Goal: Communication & Community: Answer question/provide support

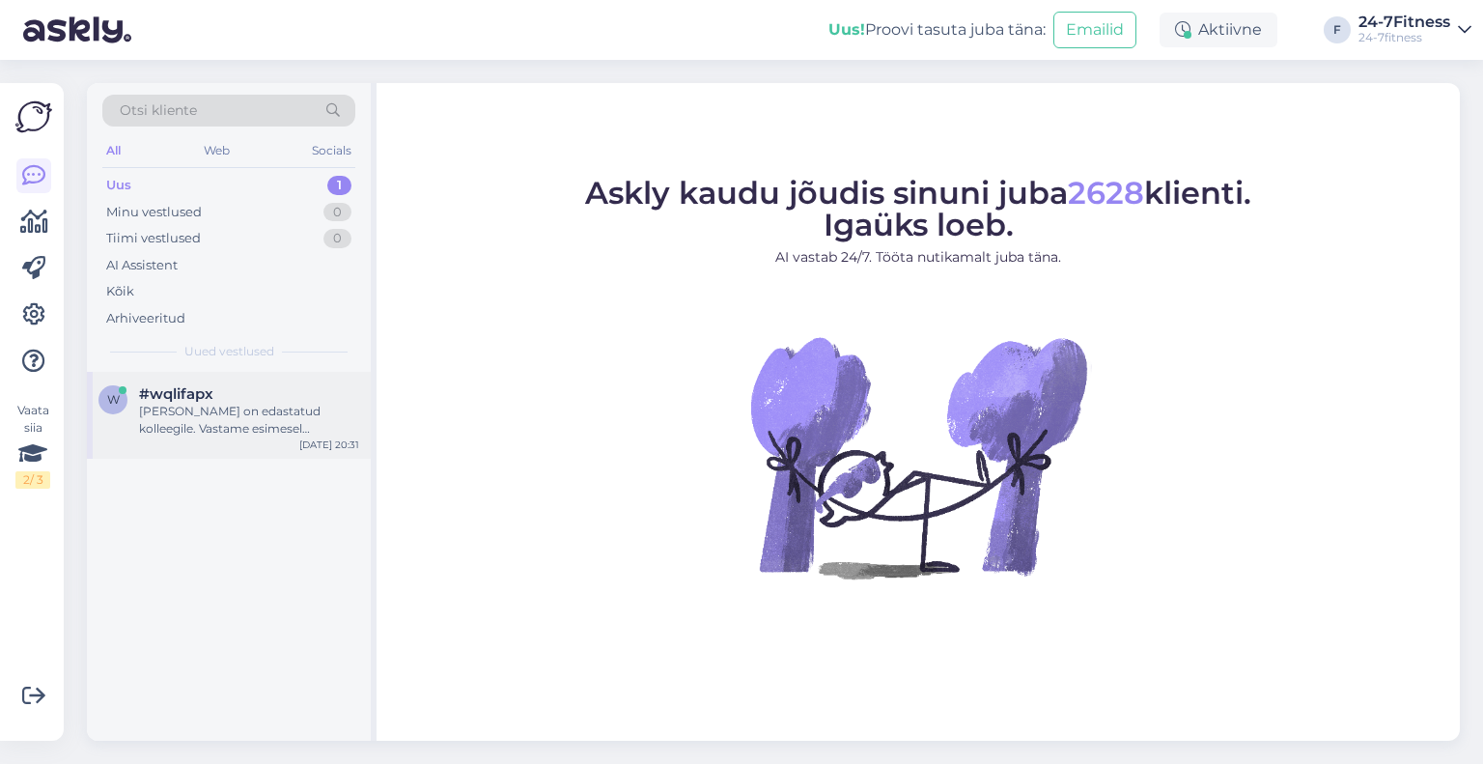
click at [239, 428] on div "[PERSON_NAME] on edastatud kolleegile. Vastame esimesel võimalusel." at bounding box center [249, 420] width 220 height 35
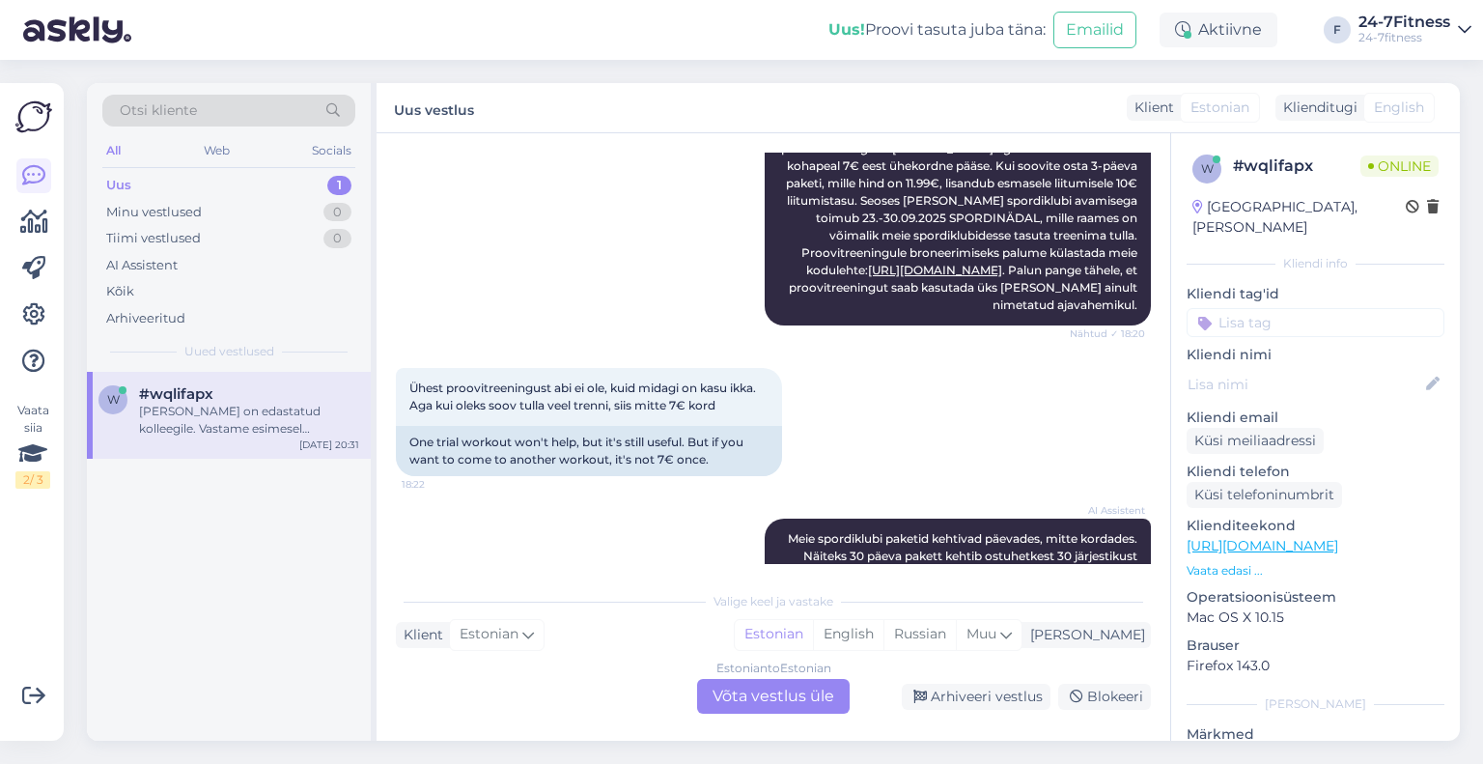
scroll to position [692, 0]
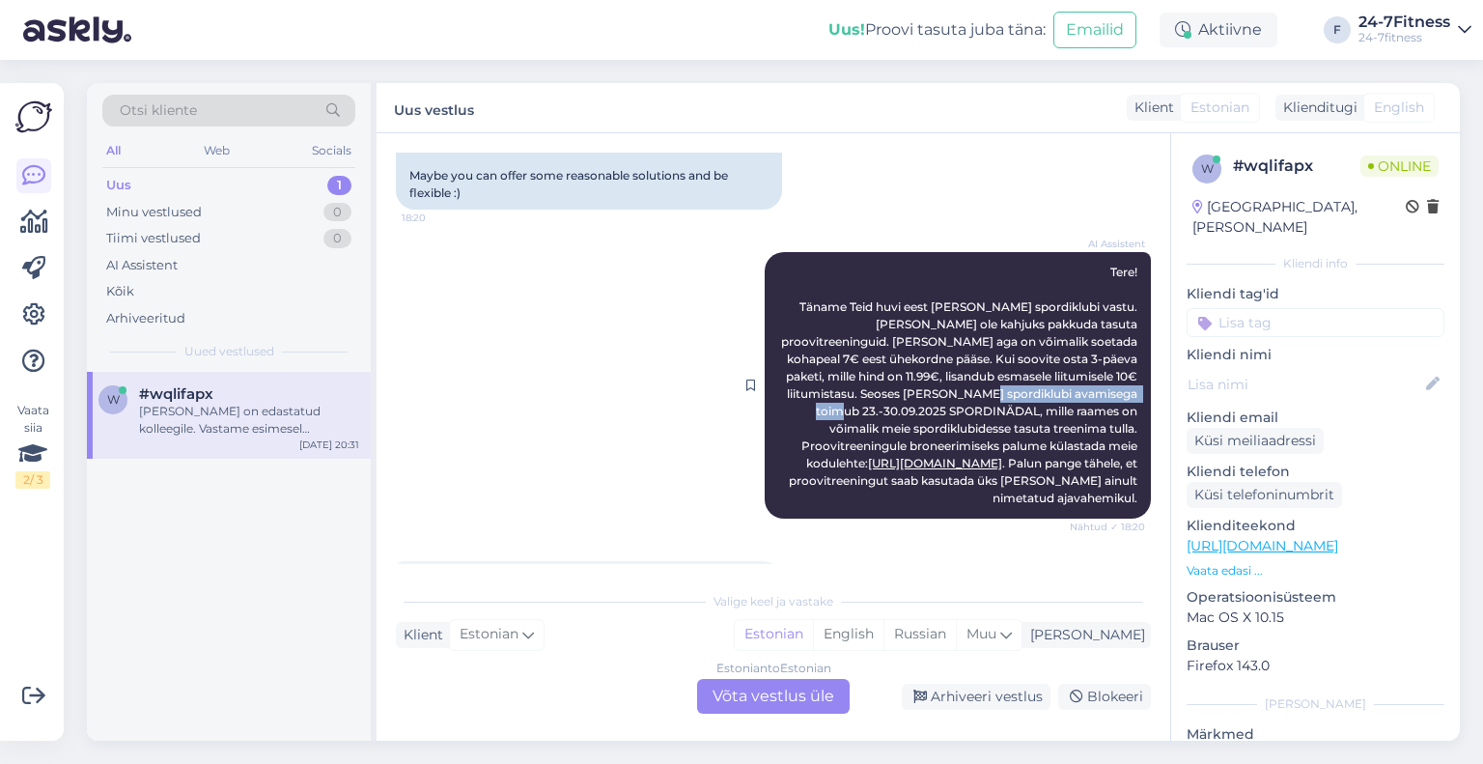
drag, startPoint x: 1042, startPoint y: 393, endPoint x: 942, endPoint y: 412, distance: 101.3
click at [942, 412] on span "Tere! Täname Teid huvi eest [PERSON_NAME] spordiklubi vastu. [PERSON_NAME] ole …" at bounding box center [960, 385] width 359 height 240
copy span "23.-30.09.2025 SPORDINÄDAL,"
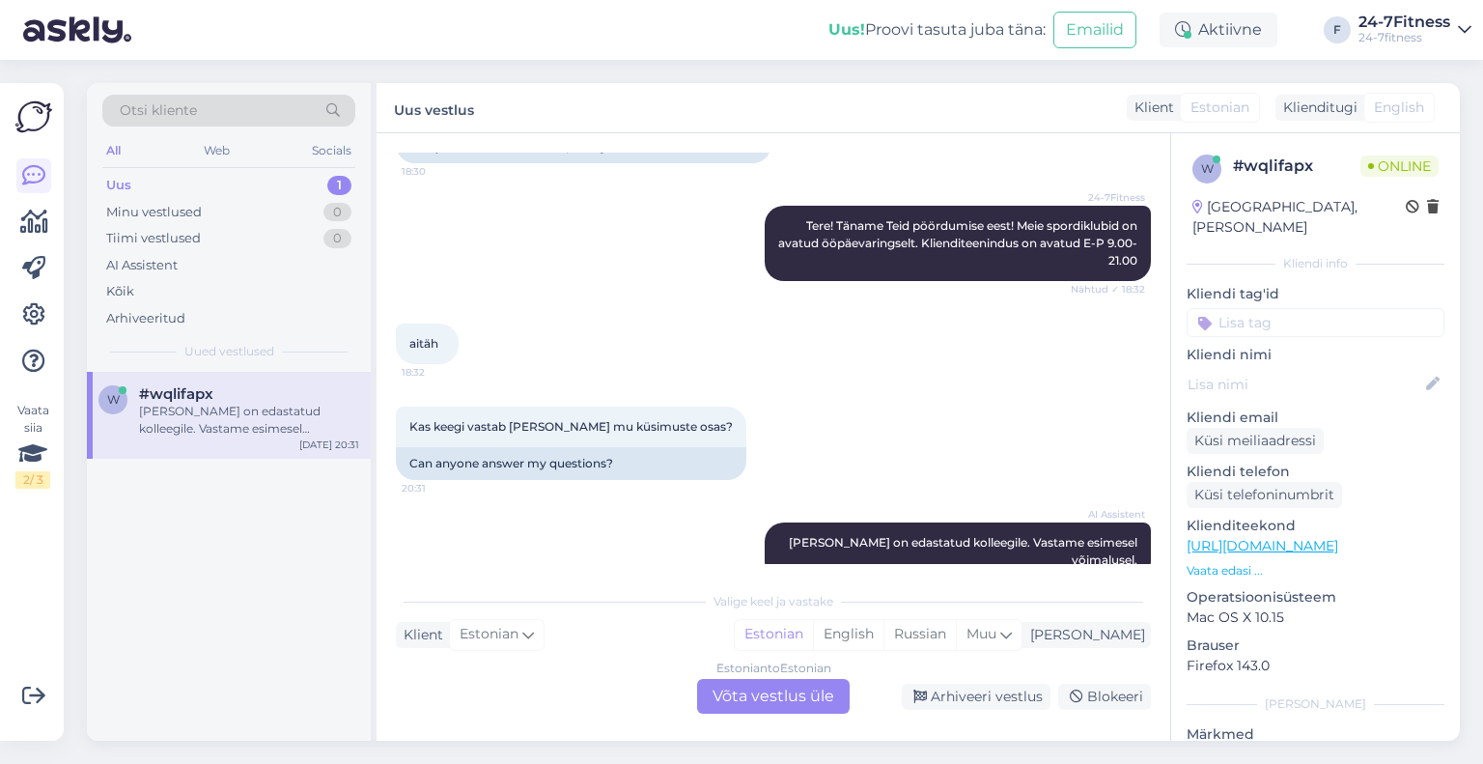
scroll to position [2527, 0]
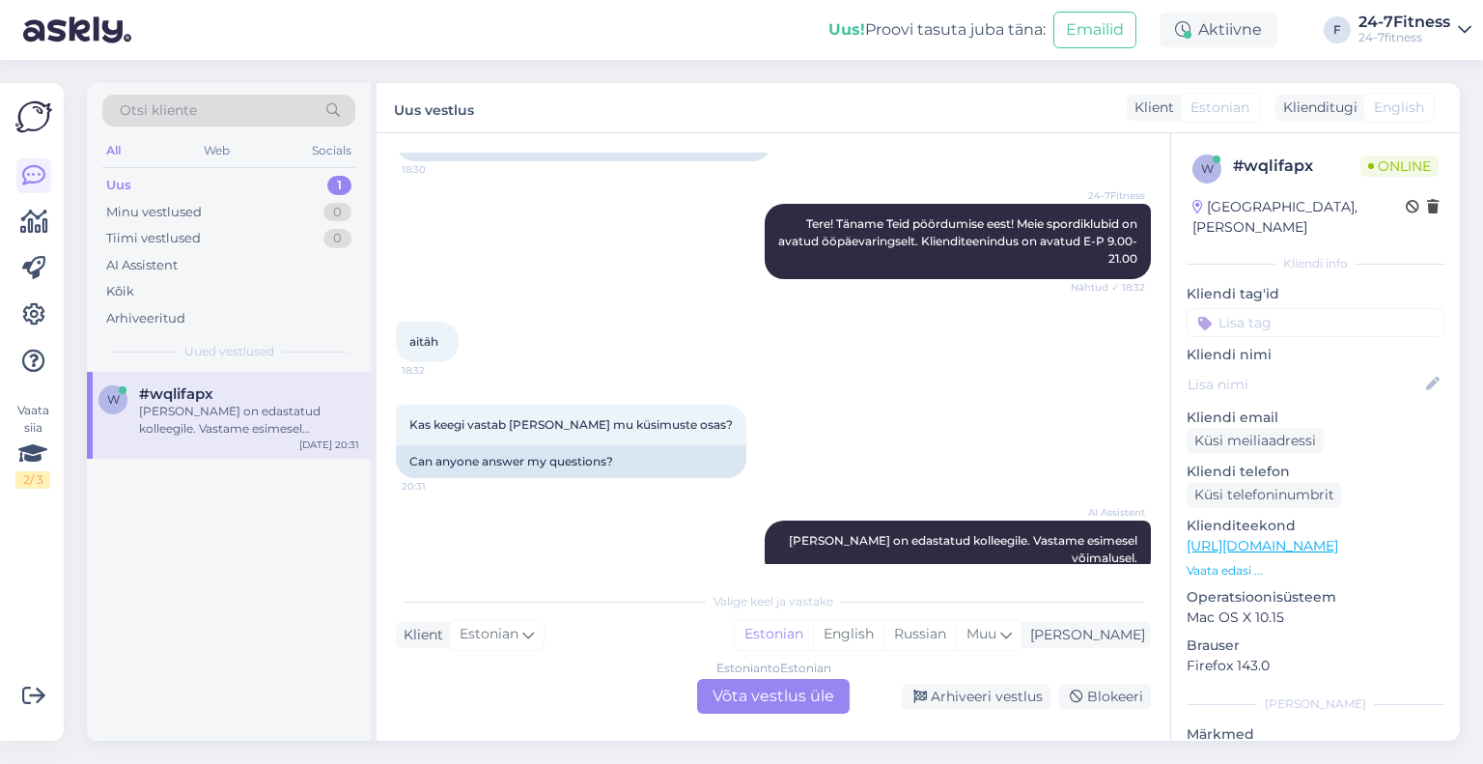
click at [780, 706] on div "Estonian to Estonian Võta vestlus üle" at bounding box center [773, 696] width 153 height 35
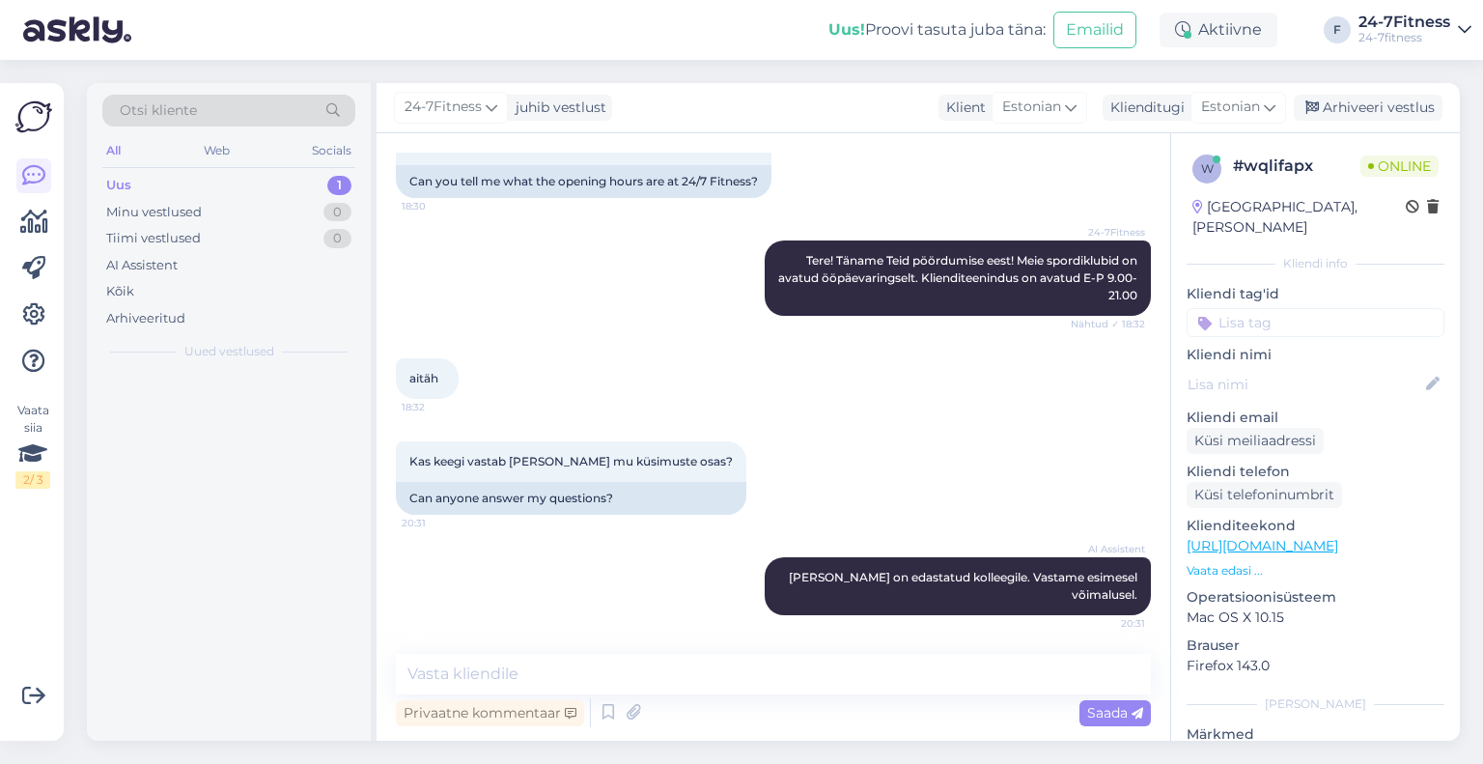
scroll to position [2454, 0]
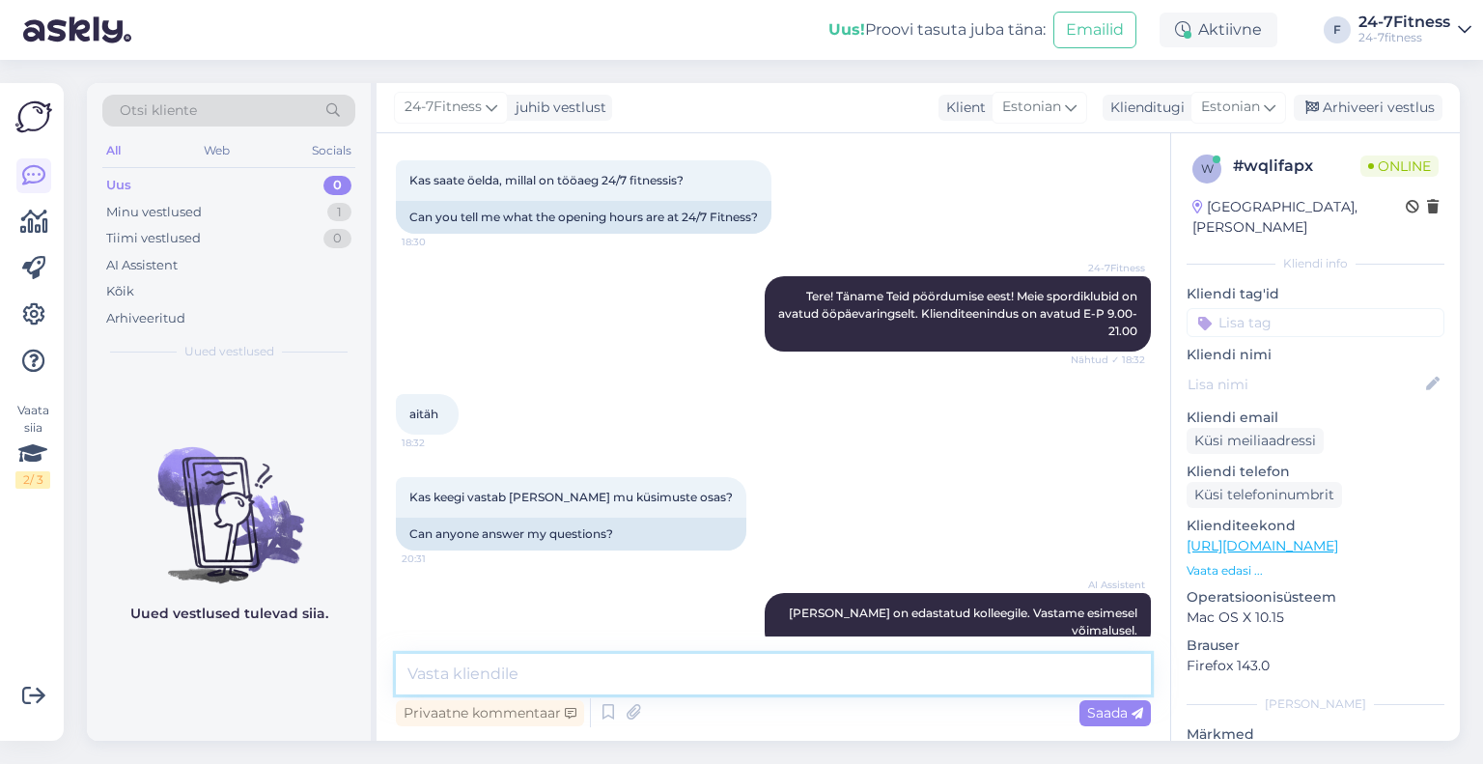
click at [640, 679] on textarea at bounding box center [773, 674] width 755 height 41
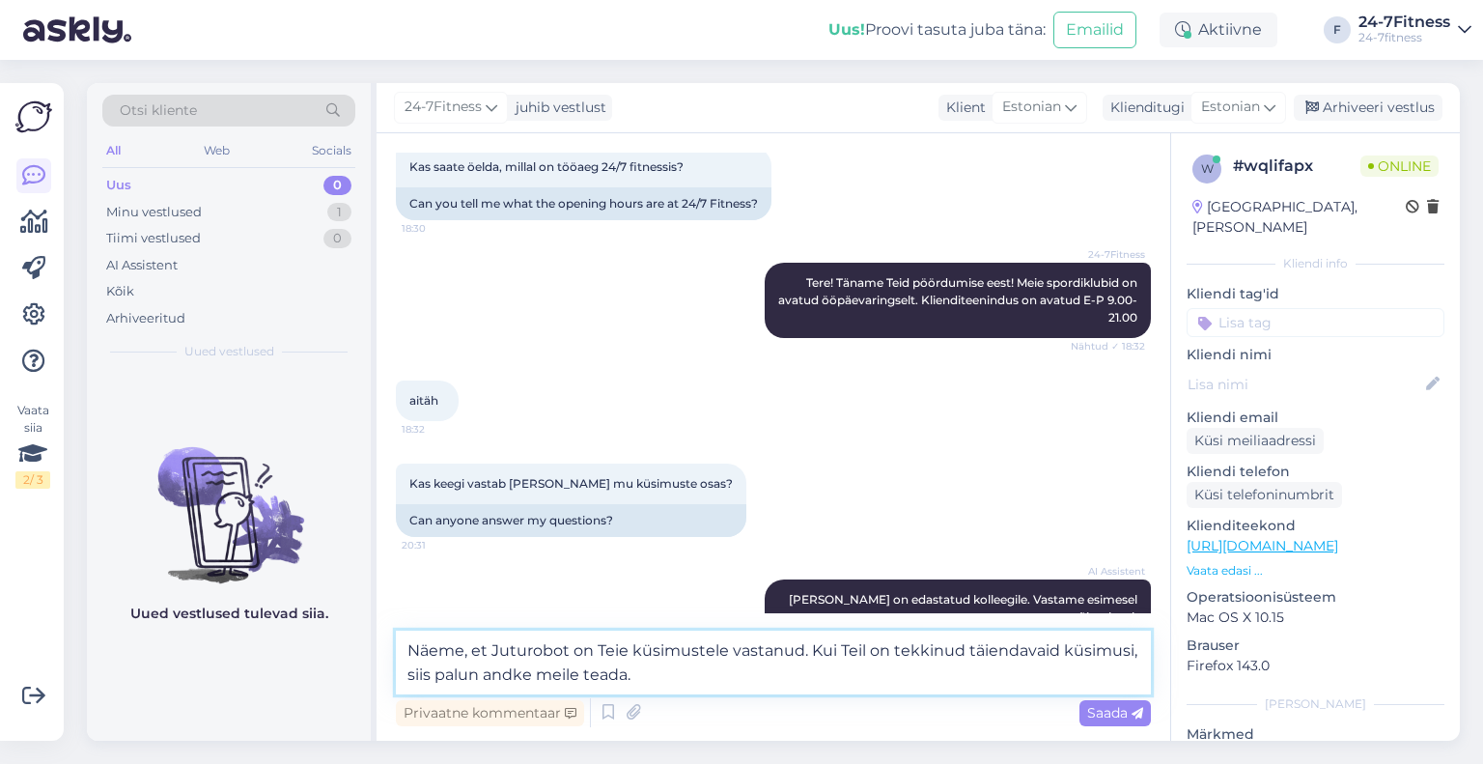
scroll to position [2477, 0]
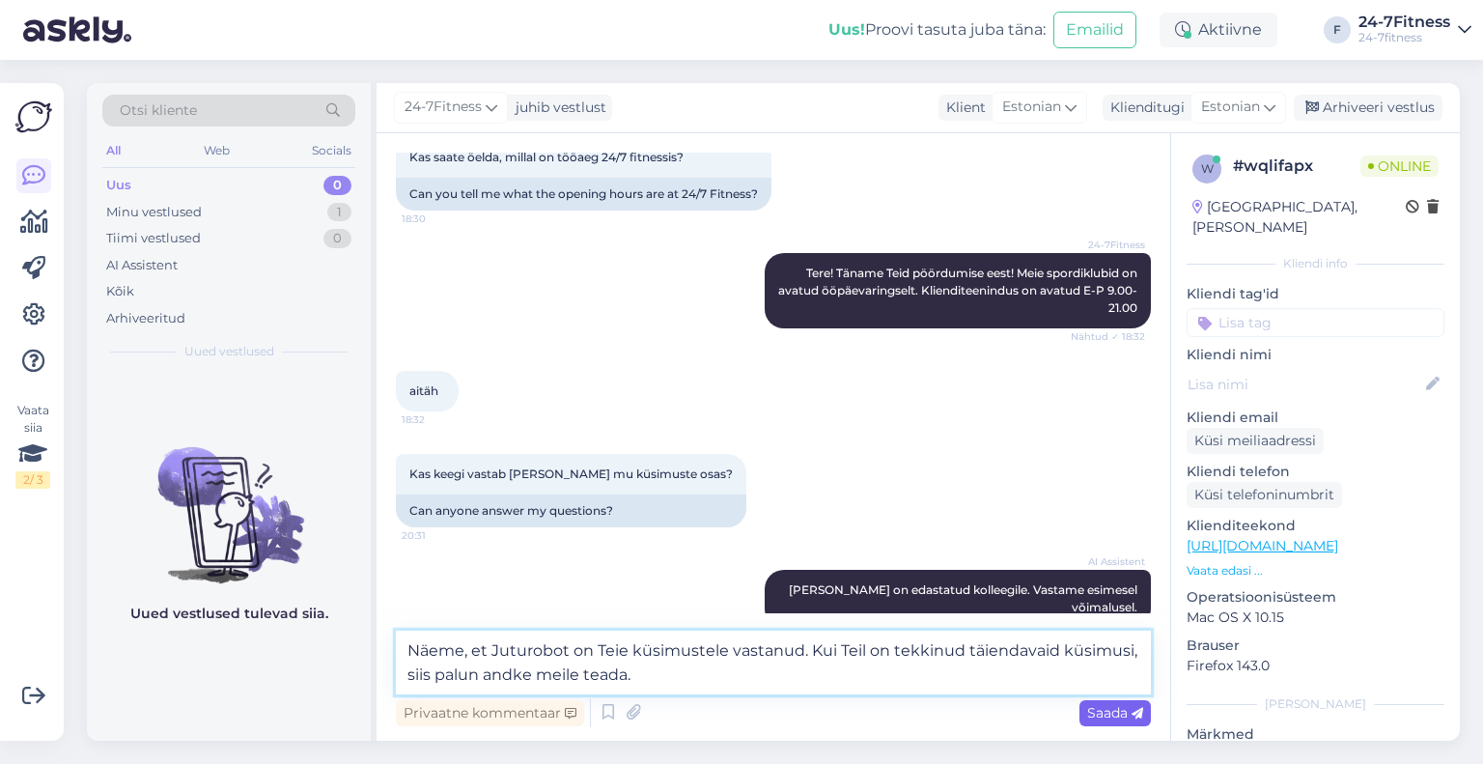
type textarea "Näeme, et Juturobot on Teie küsimustele vastanud. Kui Teil on tekkinud täiendav…"
click at [1101, 716] on span "Saada" at bounding box center [1115, 712] width 56 height 17
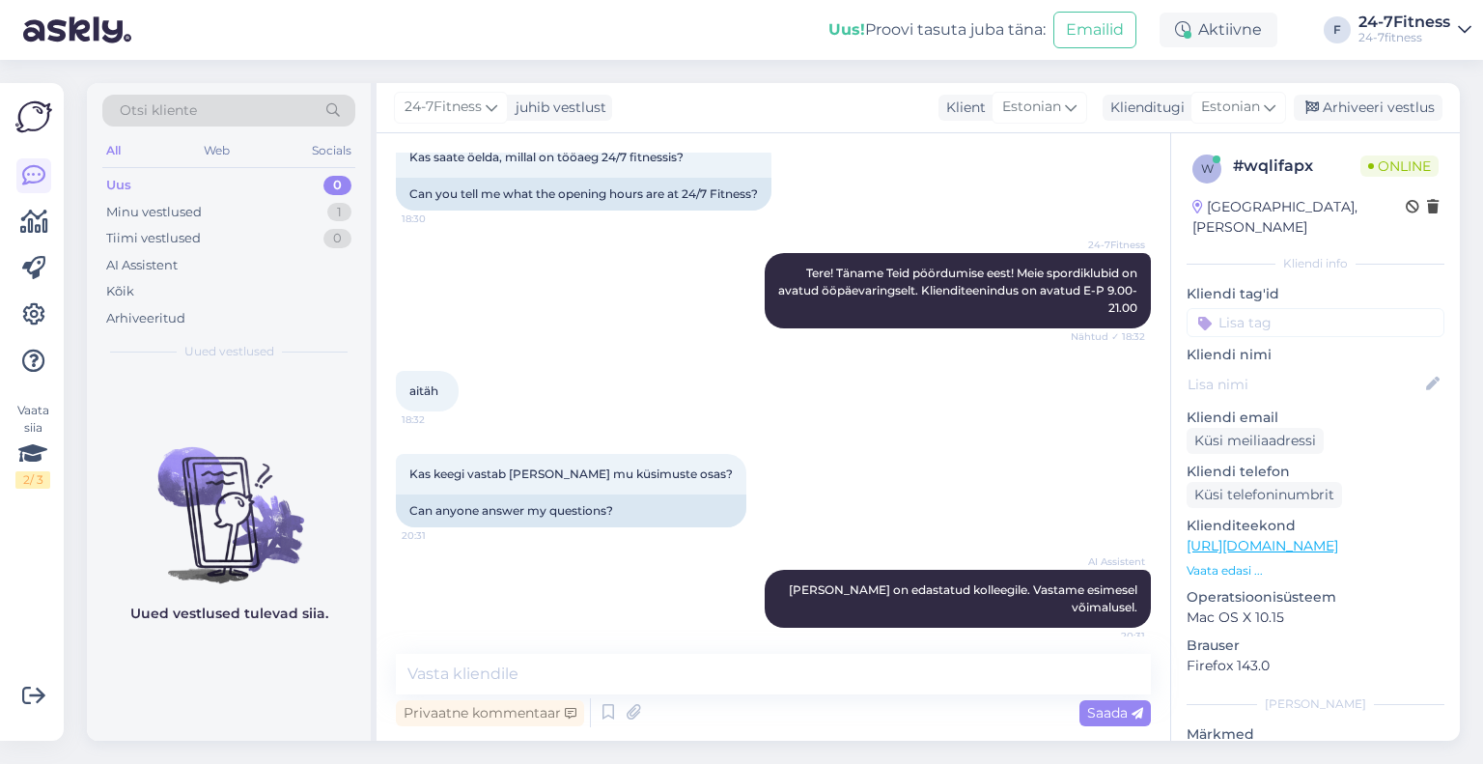
scroll to position [2572, 0]
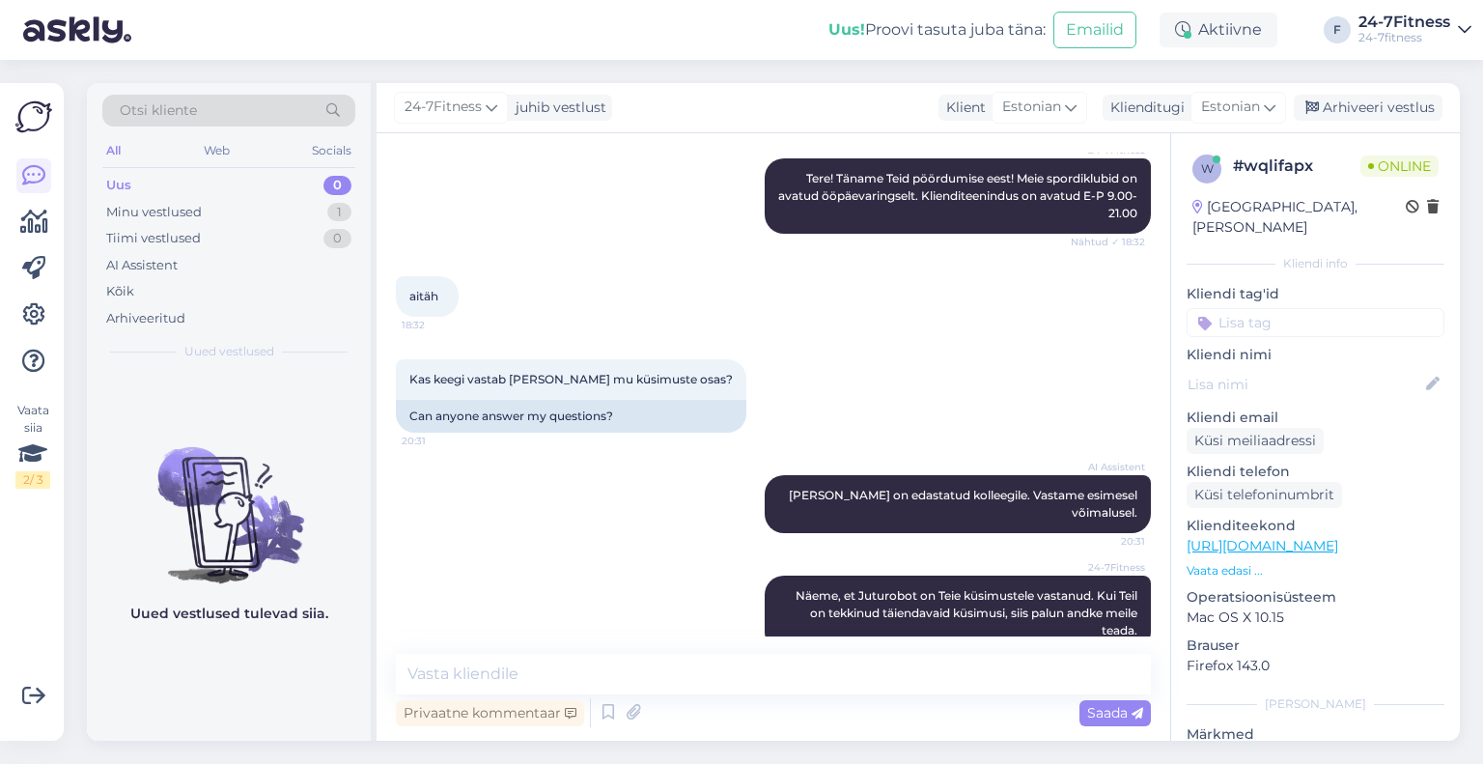
click at [320, 677] on div "Uued vestlused tulevad siia." at bounding box center [229, 556] width 284 height 369
click at [290, 683] on div "Uued vestlused tulevad siia." at bounding box center [229, 556] width 284 height 369
click at [368, 540] on img at bounding box center [229, 499] width 284 height 174
click at [336, 602] on figure "Uued vestlused tulevad siia." at bounding box center [229, 525] width 284 height 227
click at [350, 627] on figure "Uued vestlused tulevad siia." at bounding box center [229, 525] width 284 height 227
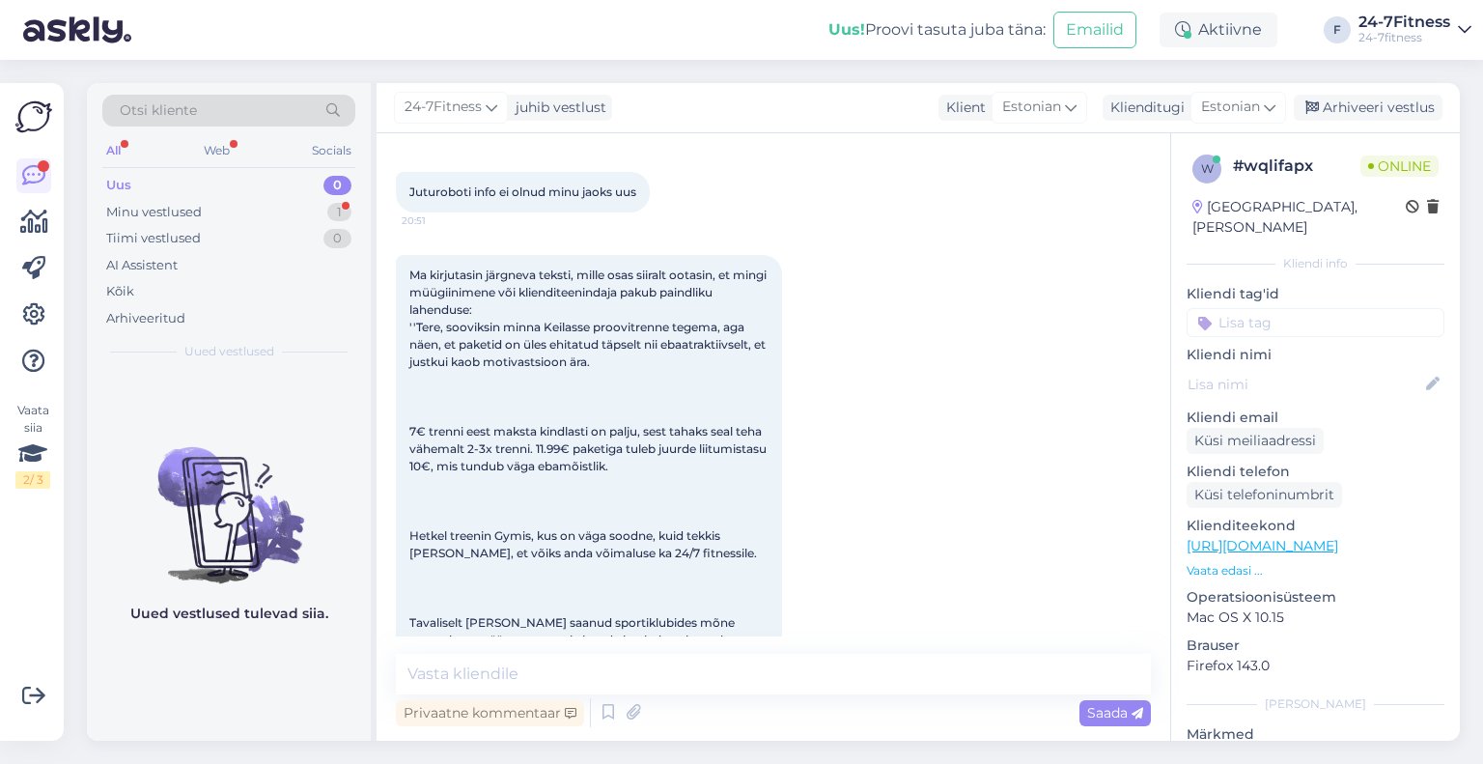
scroll to position [3290, 0]
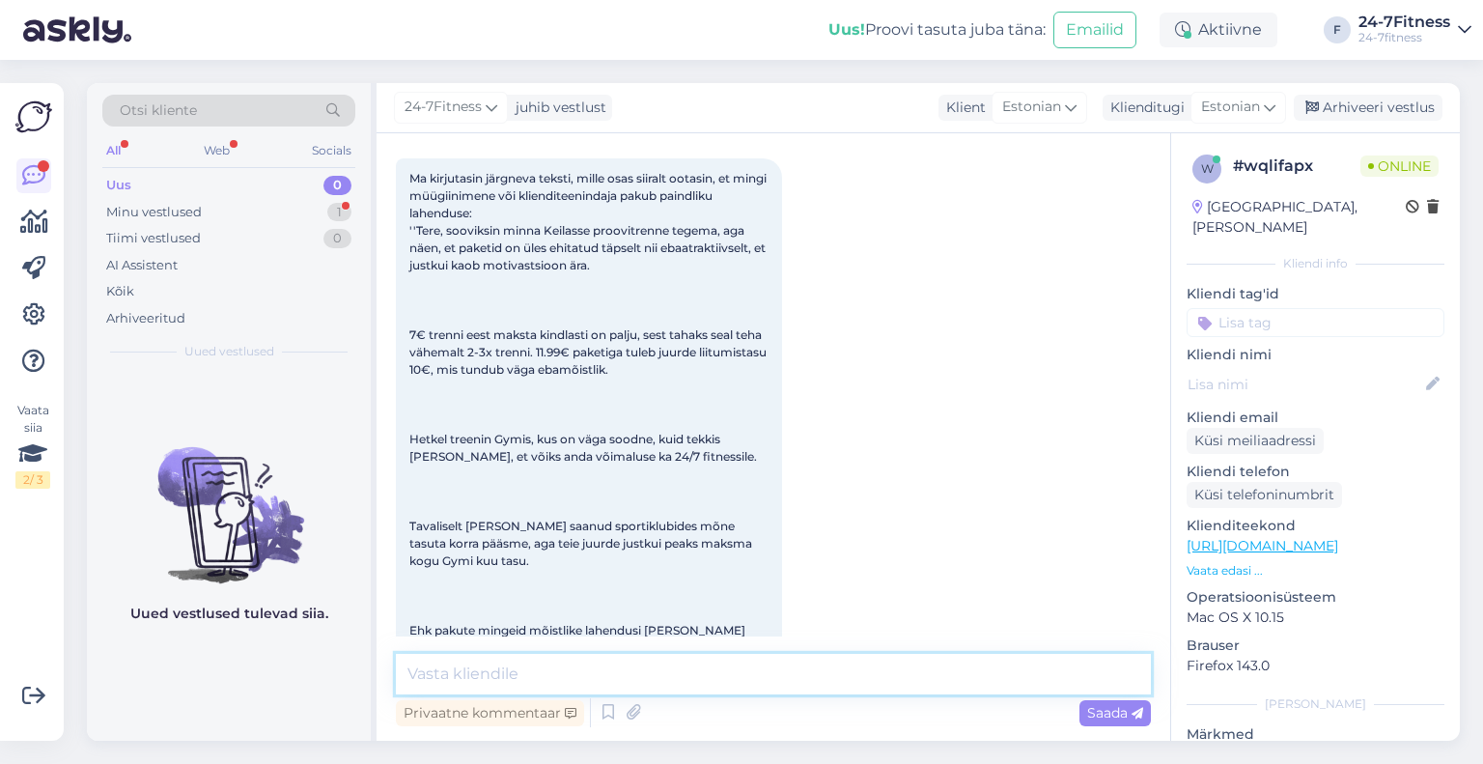
click at [658, 678] on textarea at bounding box center [773, 674] width 755 height 41
drag, startPoint x: 664, startPoint y: 671, endPoint x: 676, endPoint y: 659, distance: 16.4
paste textarea "Meil on hea meel, et tunnete meie spordiklubi vastu huvi! Kahjuks tasuta proovi…"
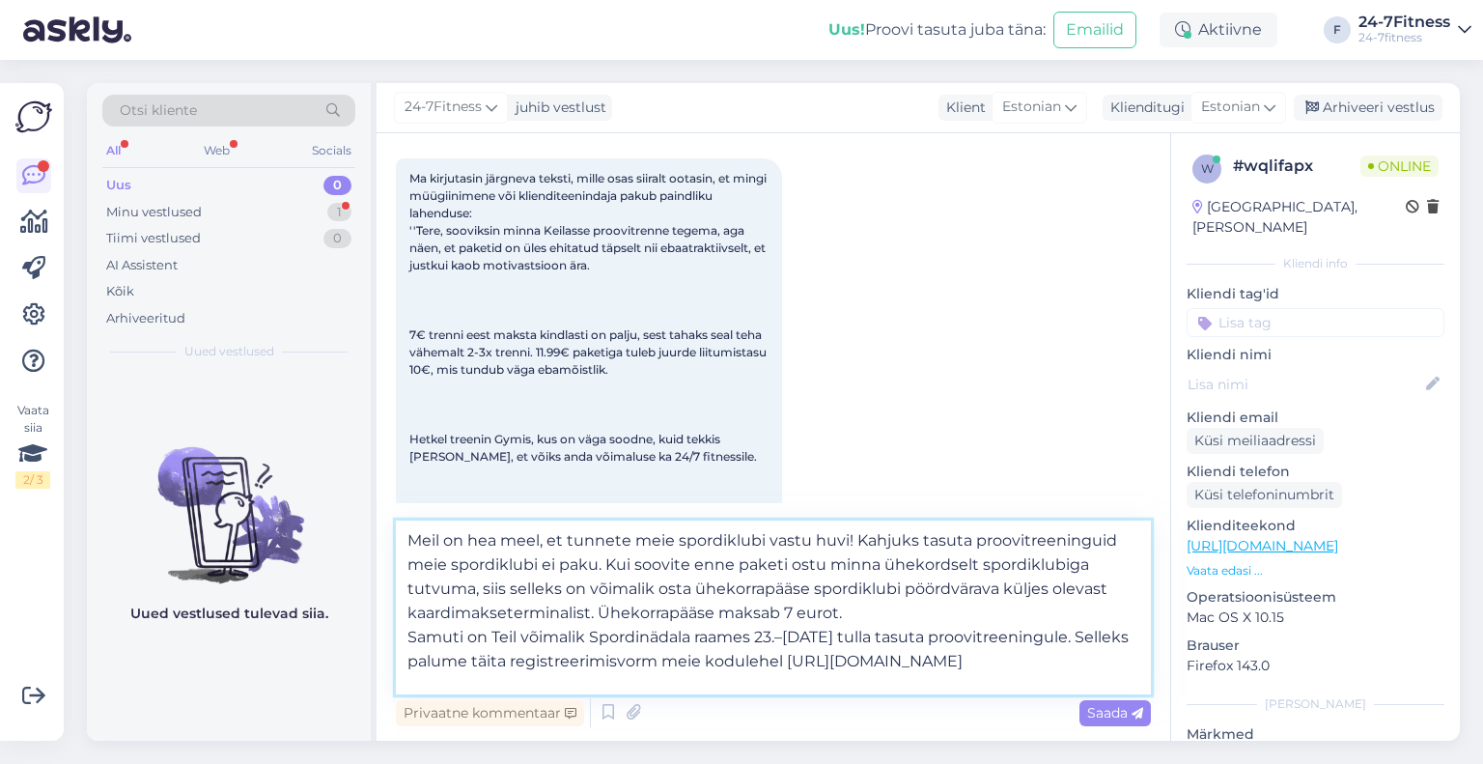
scroll to position [0, 0]
click at [889, 617] on textarea "Meil on hea meel, et tunnete meie spordiklubi vastu huvi! Kahjuks tasuta proovi…" at bounding box center [773, 607] width 755 height 174
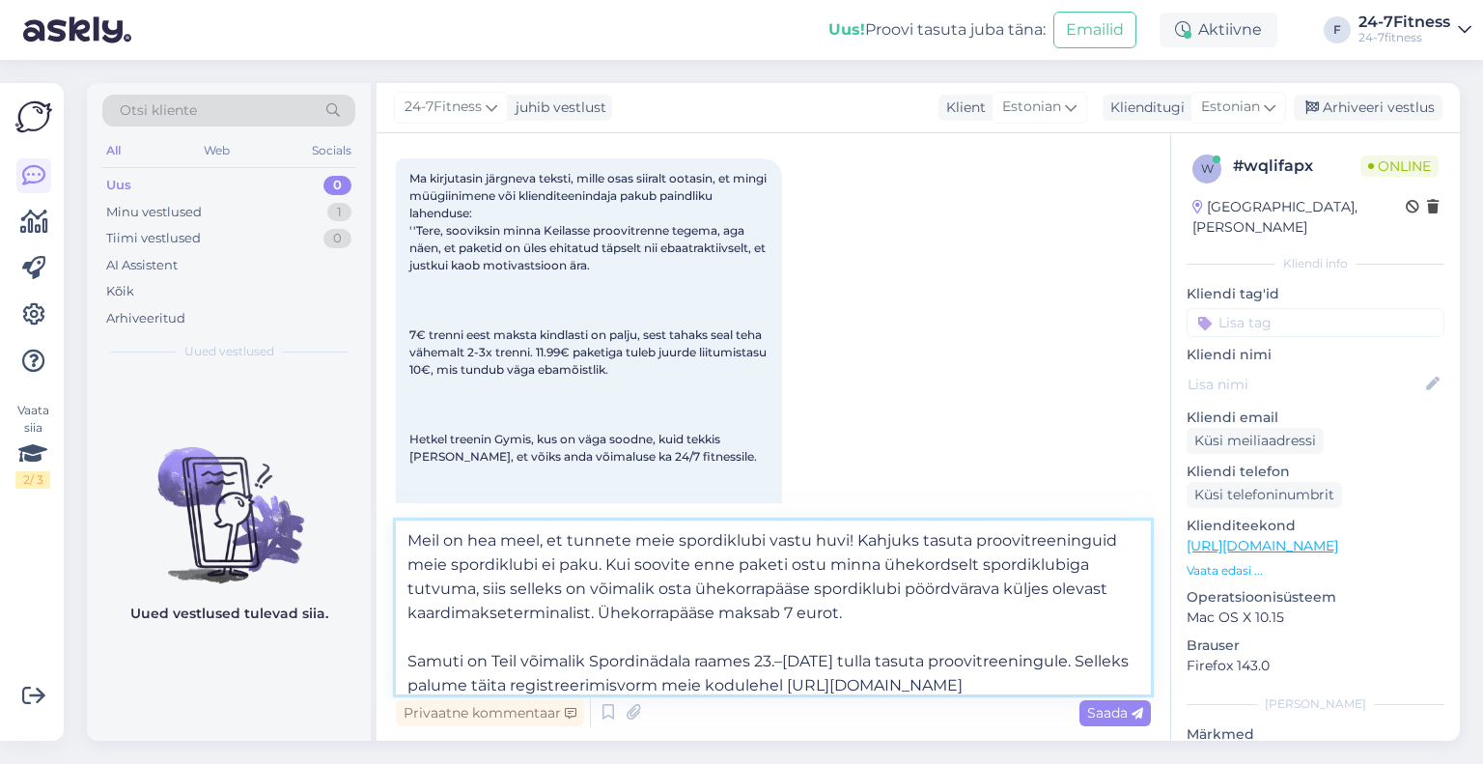
scroll to position [35, 0]
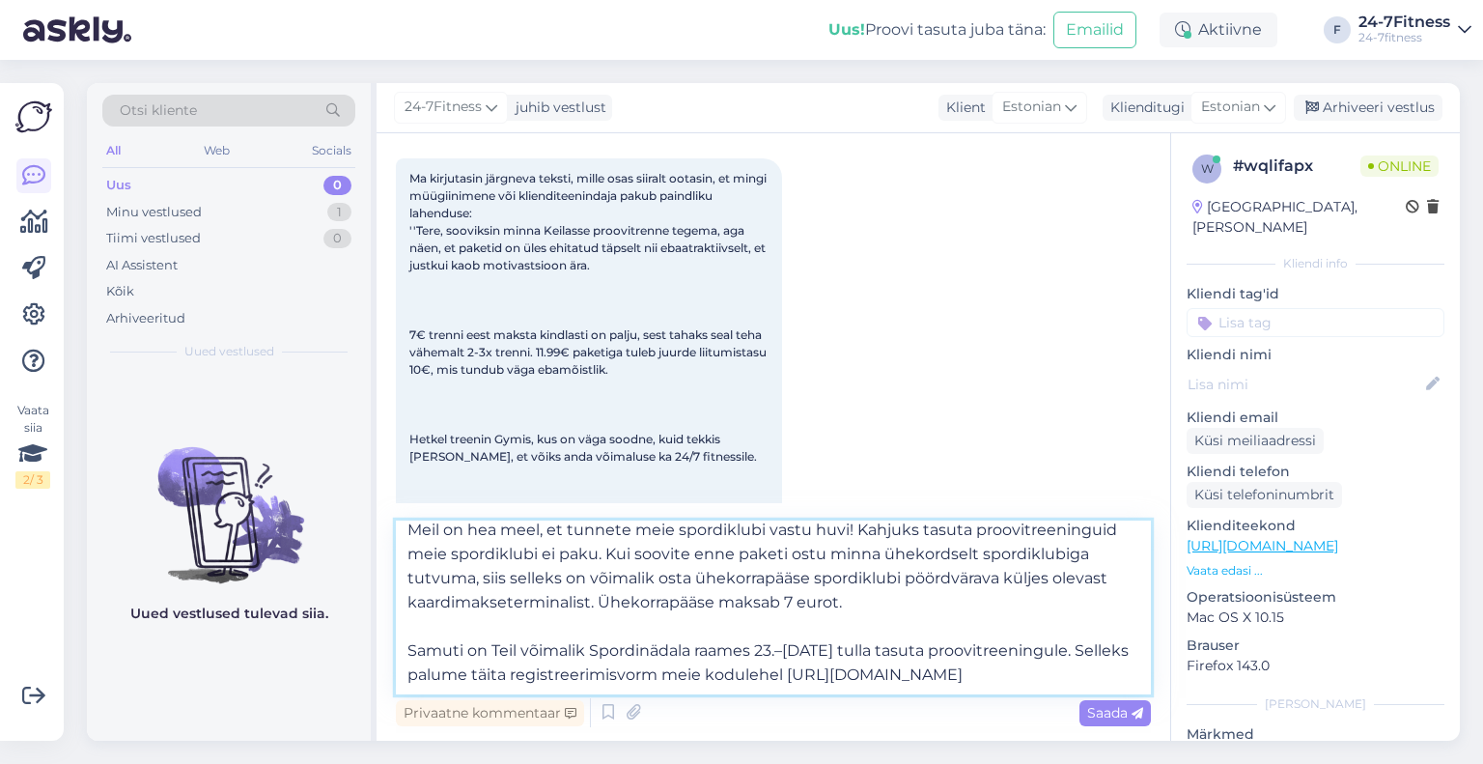
click at [808, 670] on textarea "Meil on hea meel, et tunnete meie spordiklubi vastu huvi! Kahjuks tasuta proovi…" at bounding box center [773, 607] width 755 height 174
type textarea "Meil on hea meel, et tunnete meie spordiklubi vastu huvi! Kahjuks tasuta proovi…"
click at [1104, 713] on span "Saada" at bounding box center [1115, 712] width 56 height 17
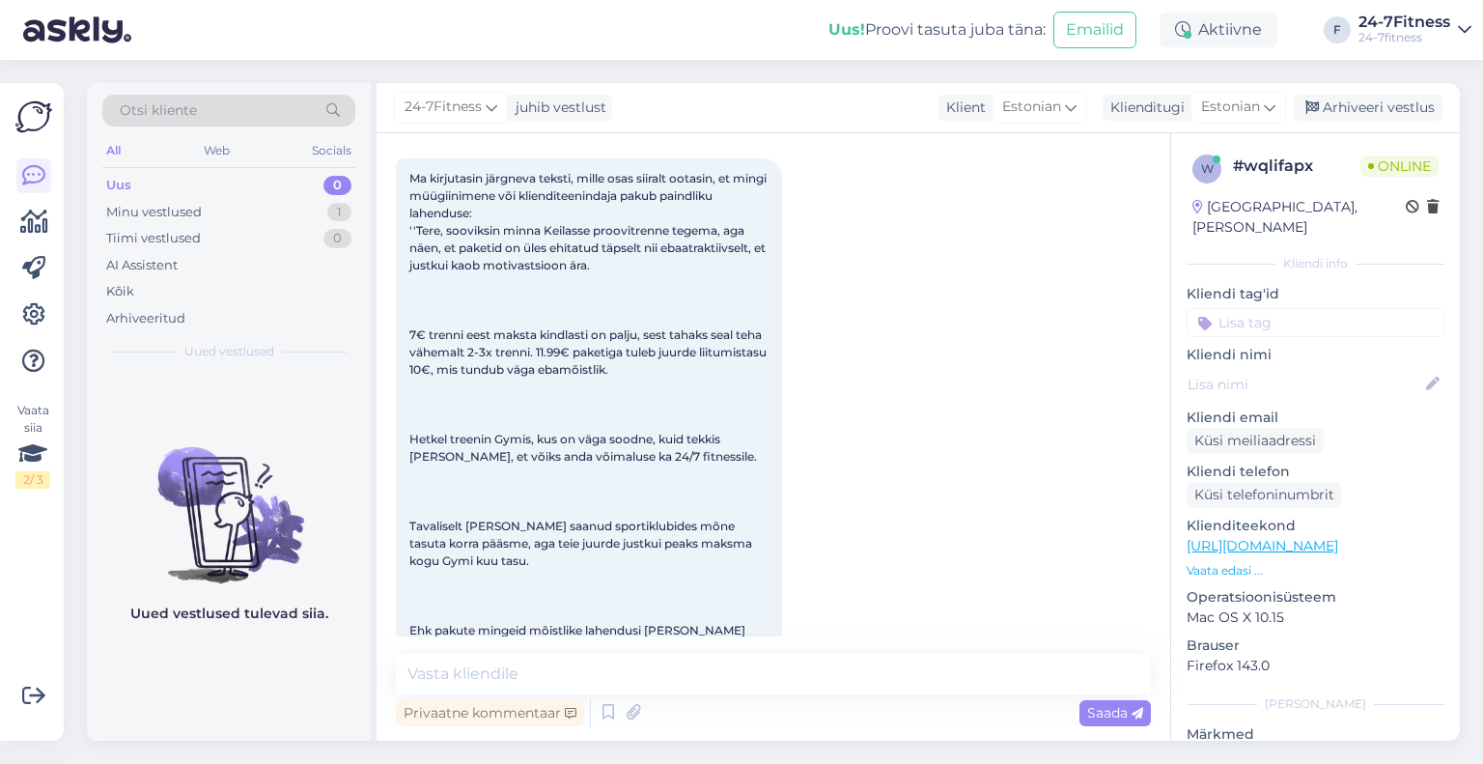
scroll to position [0, 0]
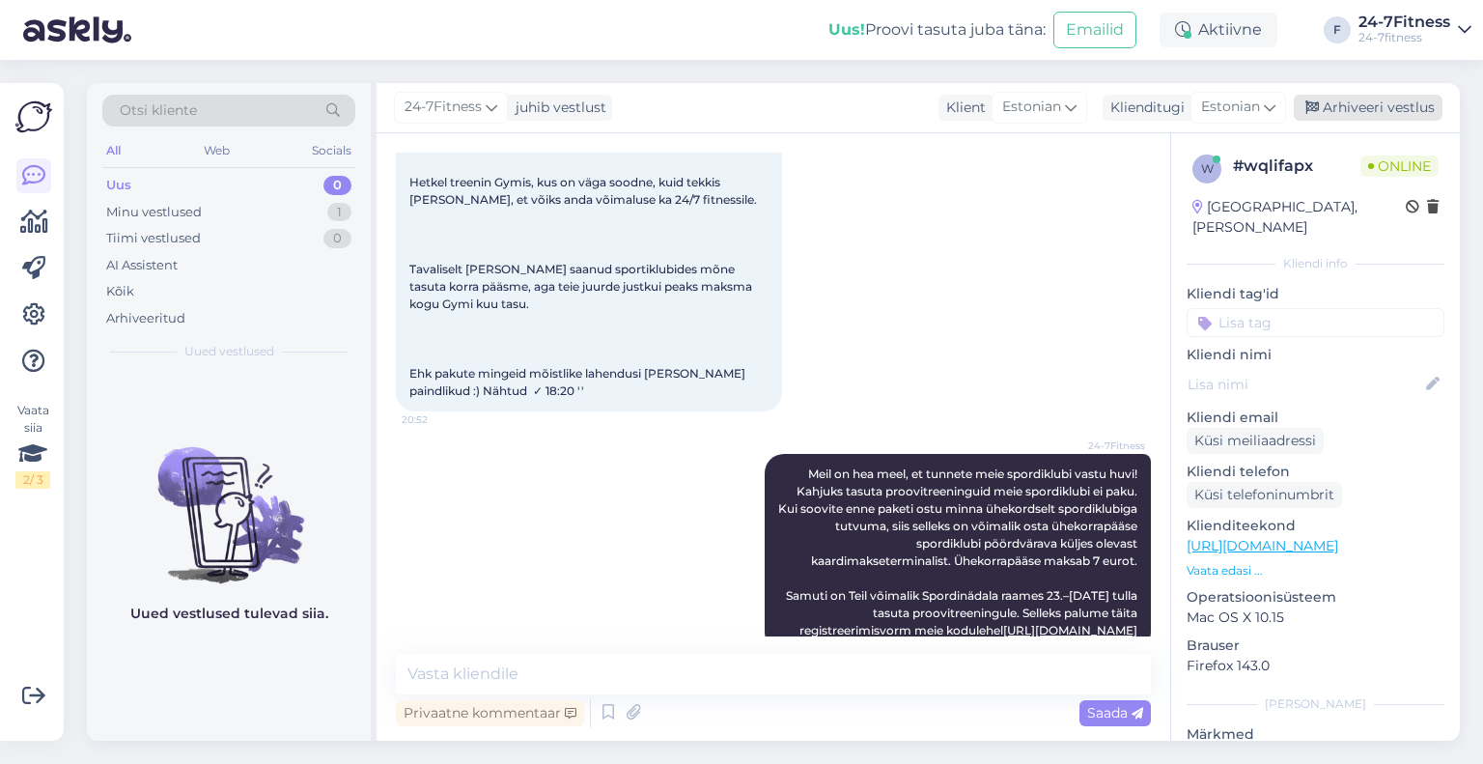
click at [1383, 105] on div "Arhiveeri vestlus" at bounding box center [1368, 108] width 149 height 26
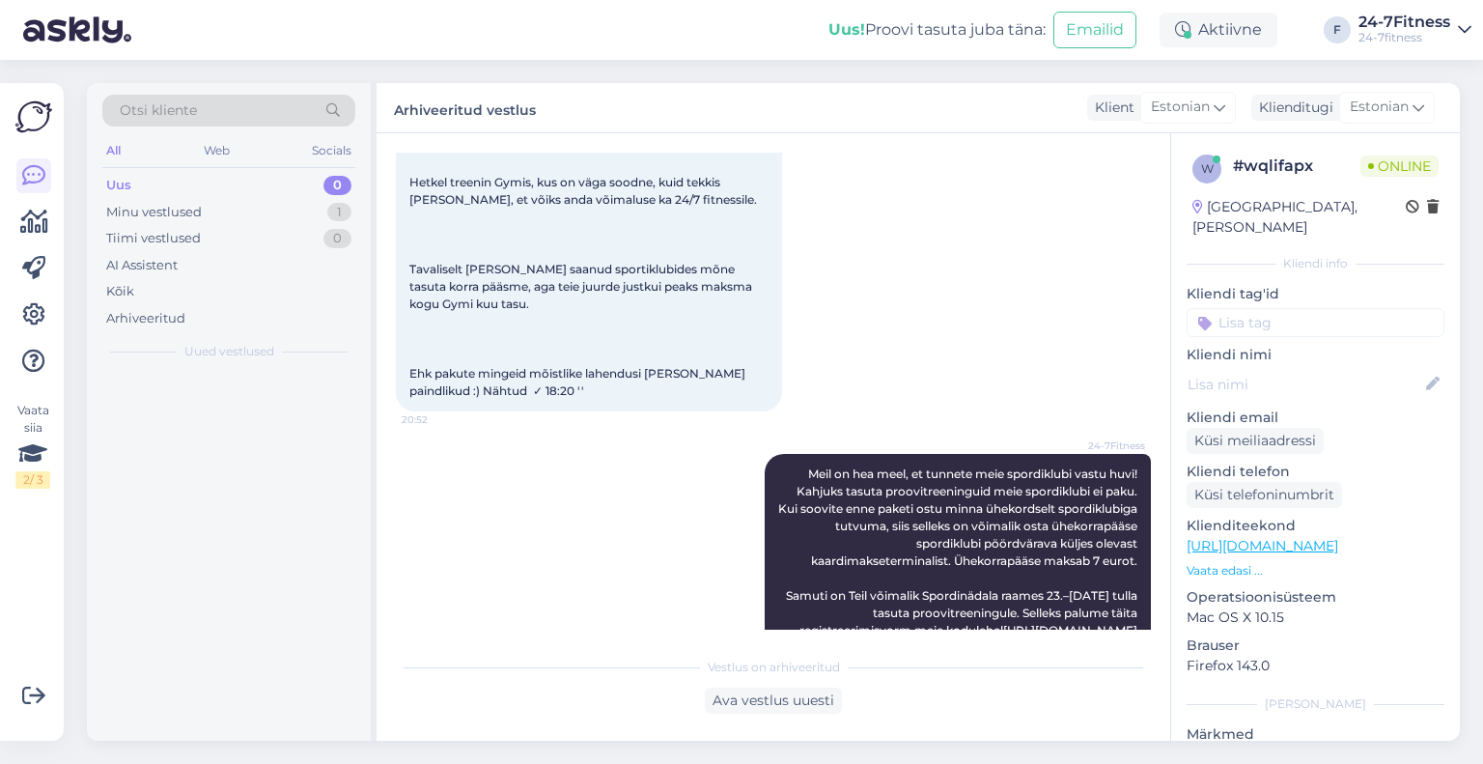
scroll to position [3554, 0]
